Goal: Transaction & Acquisition: Purchase product/service

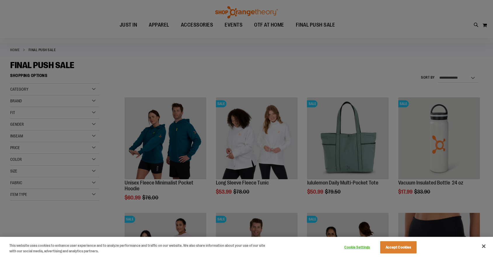
scroll to position [32, 0]
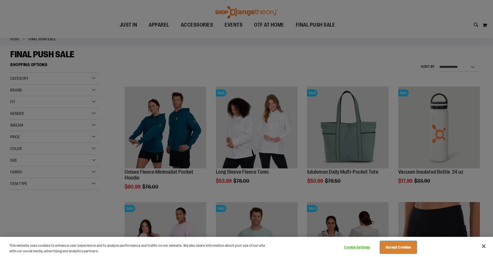
click at [401, 250] on button "Accept Cookies" at bounding box center [398, 247] width 36 height 12
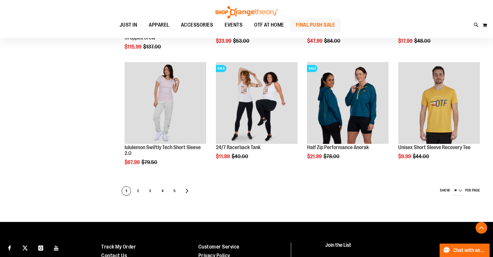
scroll to position [292, 0]
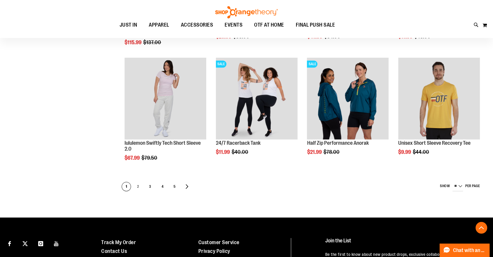
click at [136, 187] on span "2" at bounding box center [138, 186] width 9 height 9
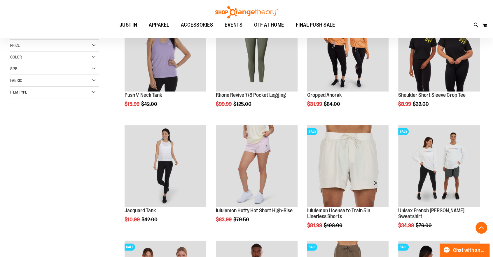
scroll to position [130, 0]
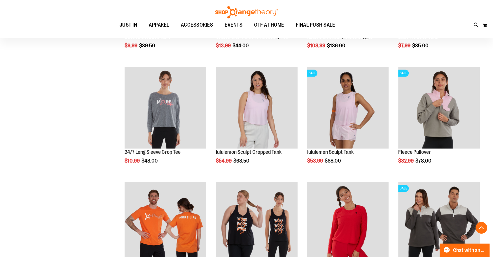
scroll to position [421, 0]
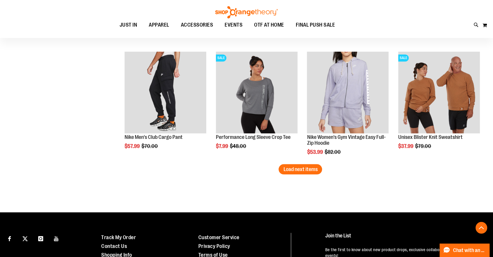
scroll to position [1005, 0]
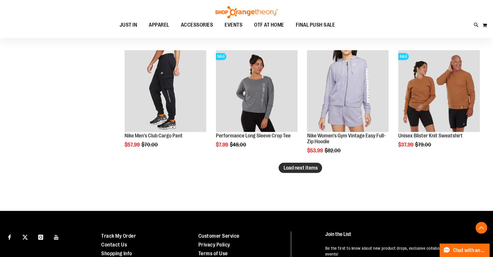
click at [304, 168] on span "Load next items" at bounding box center [300, 167] width 34 height 6
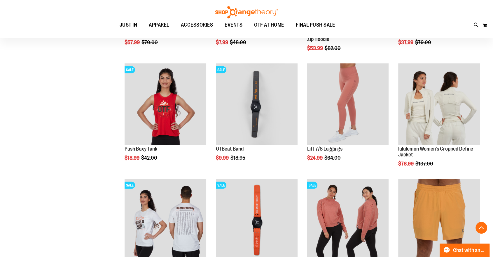
scroll to position [1135, 0]
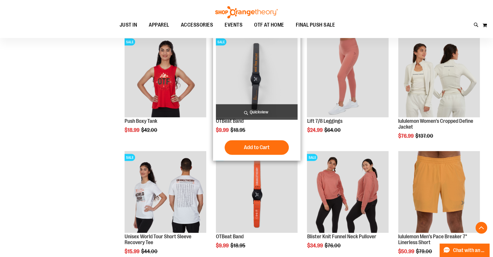
click at [259, 84] on img "product" at bounding box center [257, 77] width 82 height 82
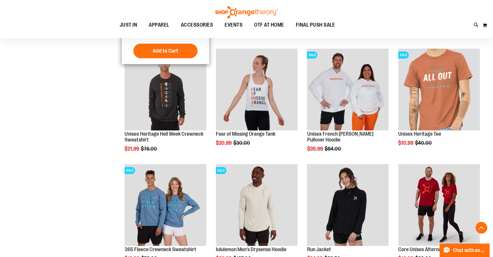
scroll to position [486, 0]
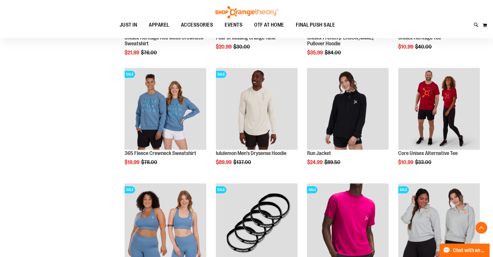
scroll to position [583, 0]
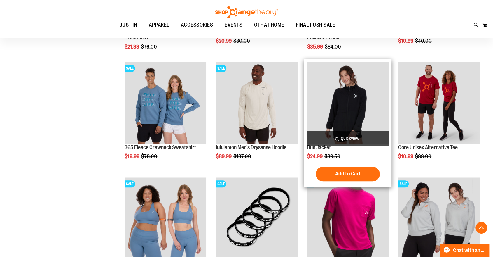
click at [342, 114] on img "product" at bounding box center [348, 103] width 82 height 82
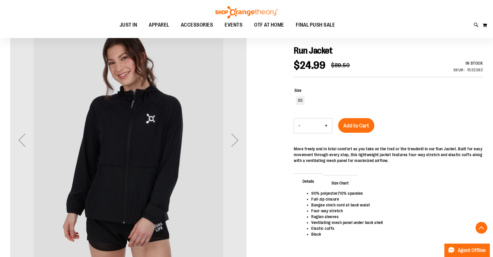
scroll to position [97, 0]
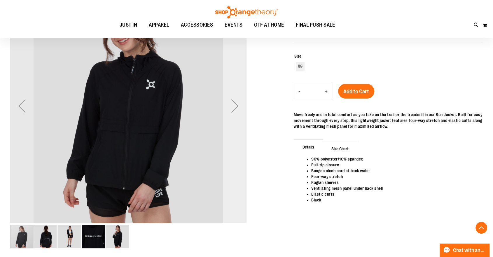
click at [234, 110] on div "Next" at bounding box center [234, 105] width 23 height 23
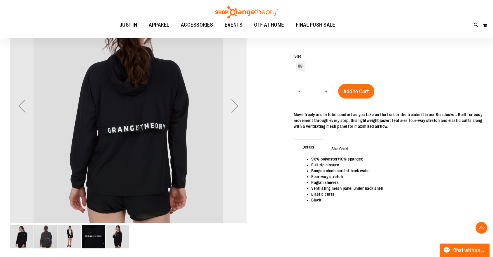
click at [234, 110] on div "Next" at bounding box center [234, 105] width 23 height 23
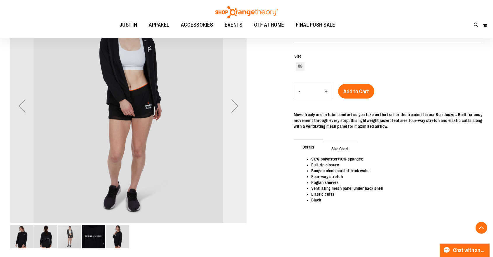
click at [234, 110] on div "Next" at bounding box center [234, 105] width 23 height 23
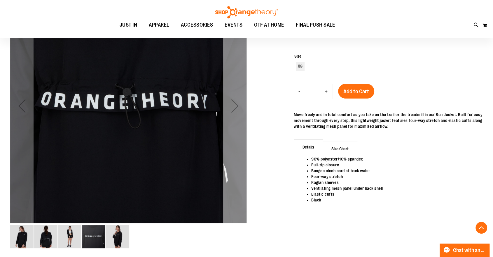
click at [234, 110] on div "Next" at bounding box center [234, 105] width 23 height 23
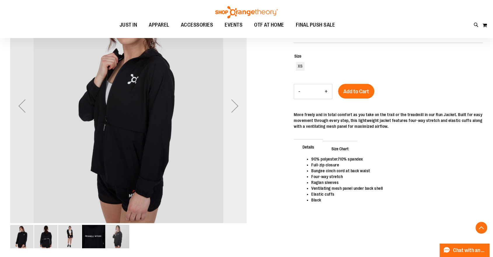
click at [234, 110] on div "Next" at bounding box center [234, 105] width 23 height 23
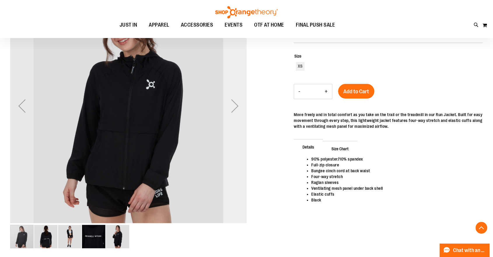
drag, startPoint x: 234, startPoint y: 110, endPoint x: 156, endPoint y: 93, distance: 79.8
click at [234, 110] on div "Next" at bounding box center [234, 105] width 23 height 23
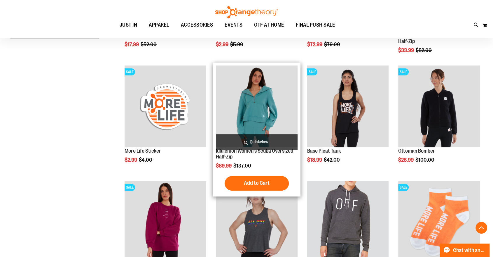
scroll to position [194, 0]
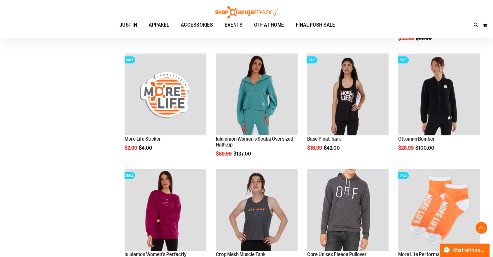
scroll to position [194, 0]
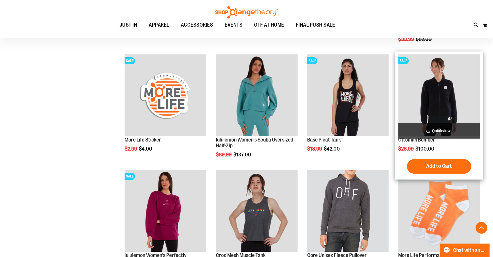
click at [436, 74] on img "product" at bounding box center [439, 95] width 82 height 82
click at [436, 90] on img "product" at bounding box center [439, 95] width 82 height 82
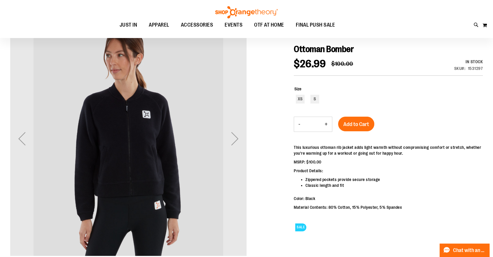
scroll to position [65, 0]
click at [233, 137] on div "Next" at bounding box center [234, 137] width 23 height 23
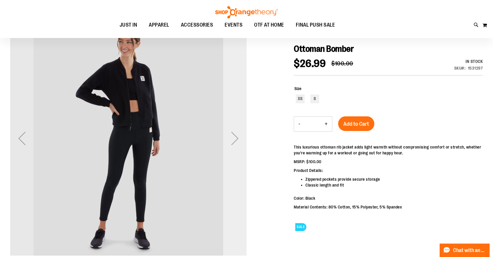
click at [233, 137] on div "Next" at bounding box center [234, 137] width 23 height 23
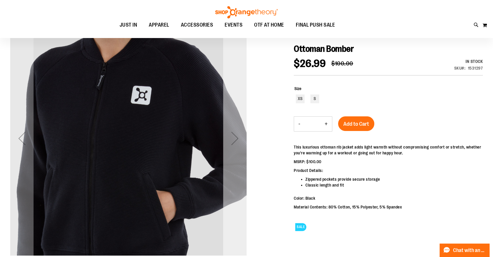
click at [233, 137] on div "Next" at bounding box center [234, 137] width 23 height 23
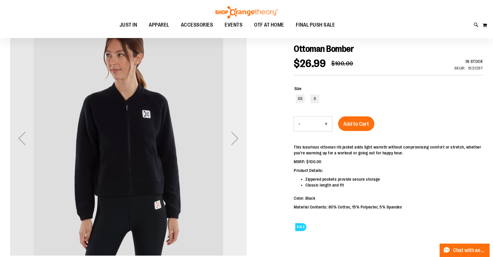
click at [233, 137] on div "Next" at bounding box center [234, 137] width 23 height 23
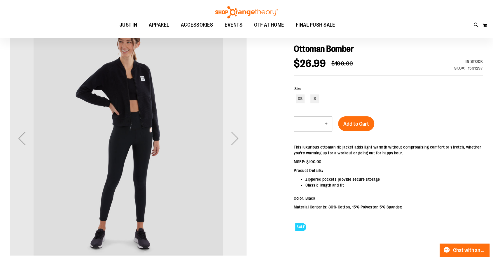
click at [233, 137] on div "Next" at bounding box center [234, 137] width 23 height 23
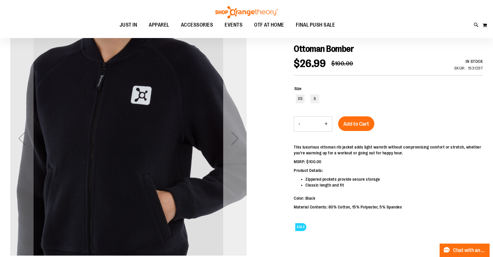
click at [233, 137] on div "Next" at bounding box center [234, 137] width 23 height 23
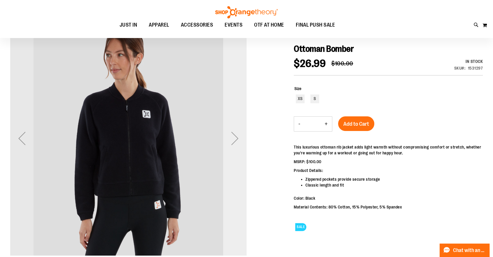
click at [233, 137] on div "Next" at bounding box center [234, 137] width 23 height 23
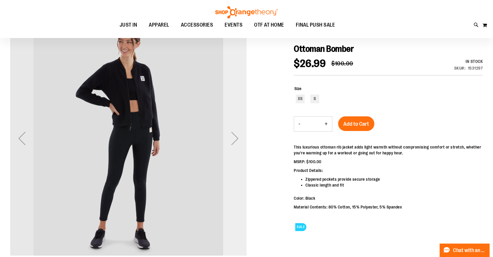
click at [233, 136] on div "Next" at bounding box center [234, 137] width 23 height 23
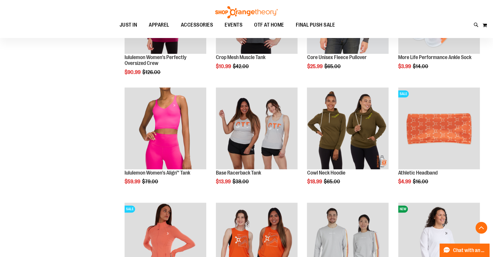
scroll to position [383, 0]
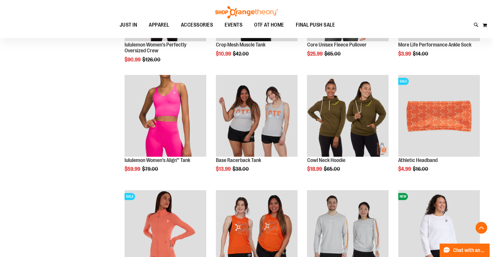
scroll to position [383, 0]
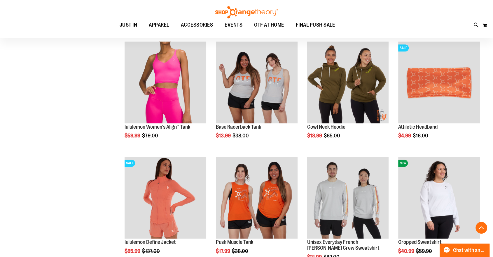
scroll to position [545, 0]
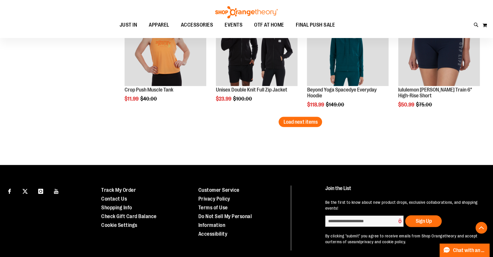
scroll to position [1026, 0]
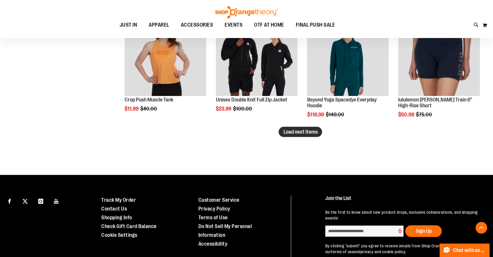
click at [294, 135] on button "Load next items" at bounding box center [300, 131] width 43 height 10
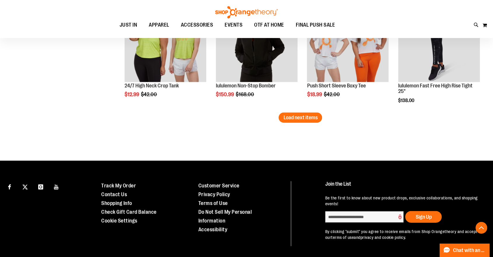
scroll to position [1404, 0]
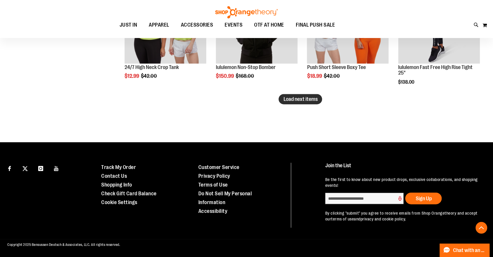
click at [302, 100] on span "Load next items" at bounding box center [300, 99] width 34 height 6
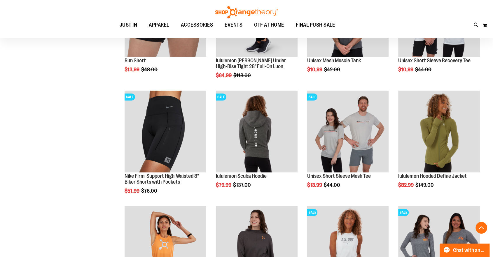
scroll to position [1631, 0]
